Goal: Find specific page/section: Find specific page/section

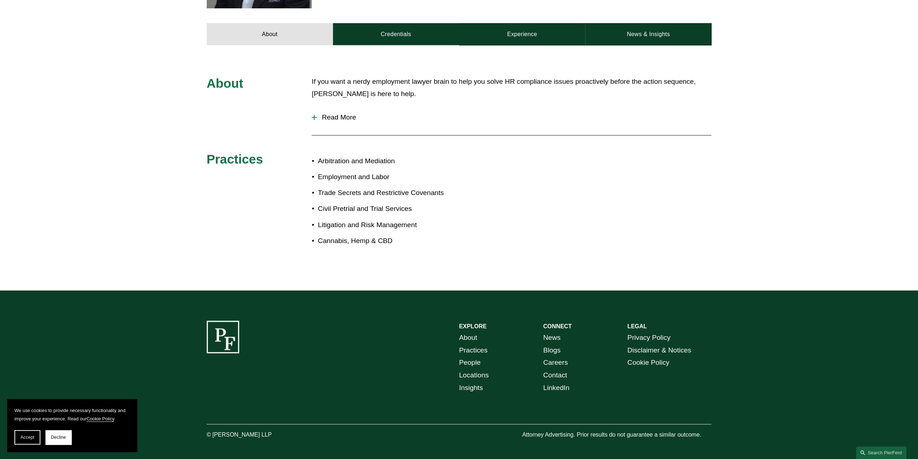
scroll to position [329, 0]
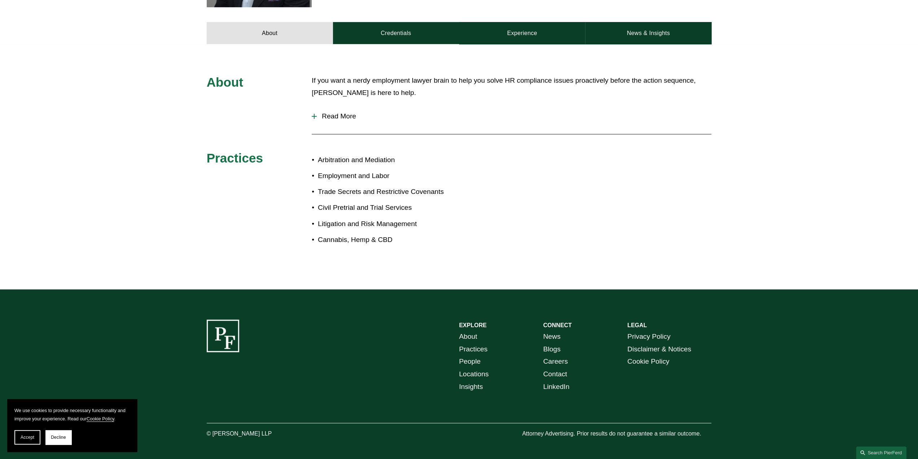
click at [467, 330] on link "About" at bounding box center [468, 336] width 18 height 13
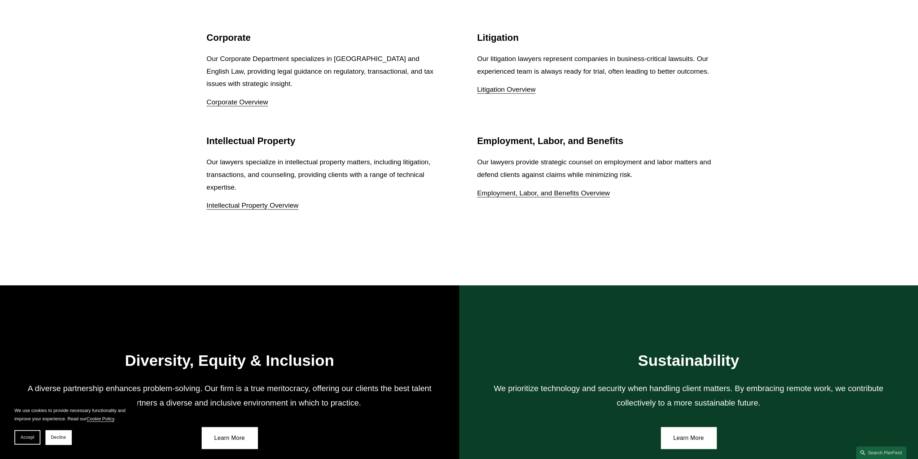
scroll to position [1320, 0]
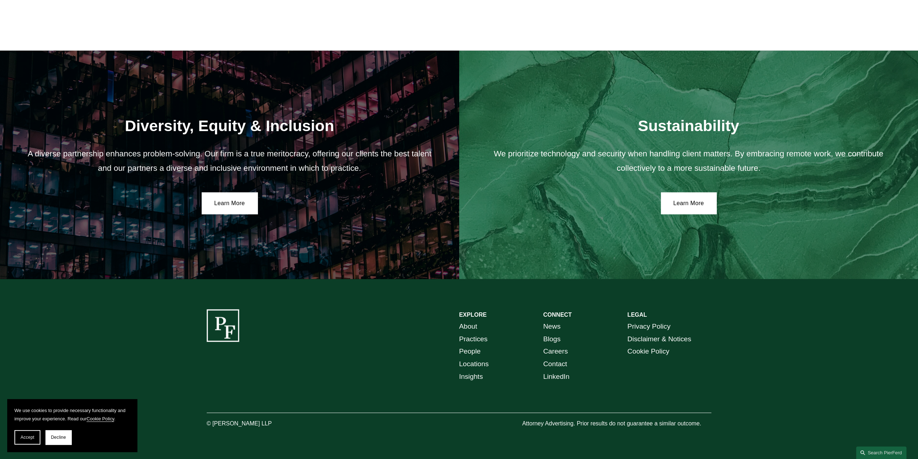
drag, startPoint x: 271, startPoint y: 425, endPoint x: 213, endPoint y: 422, distance: 57.5
click at [213, 422] on p "© [PERSON_NAME] LLP" at bounding box center [259, 423] width 105 height 10
copy p "Pierson Ferdinand LLP"
